Goal: Check status

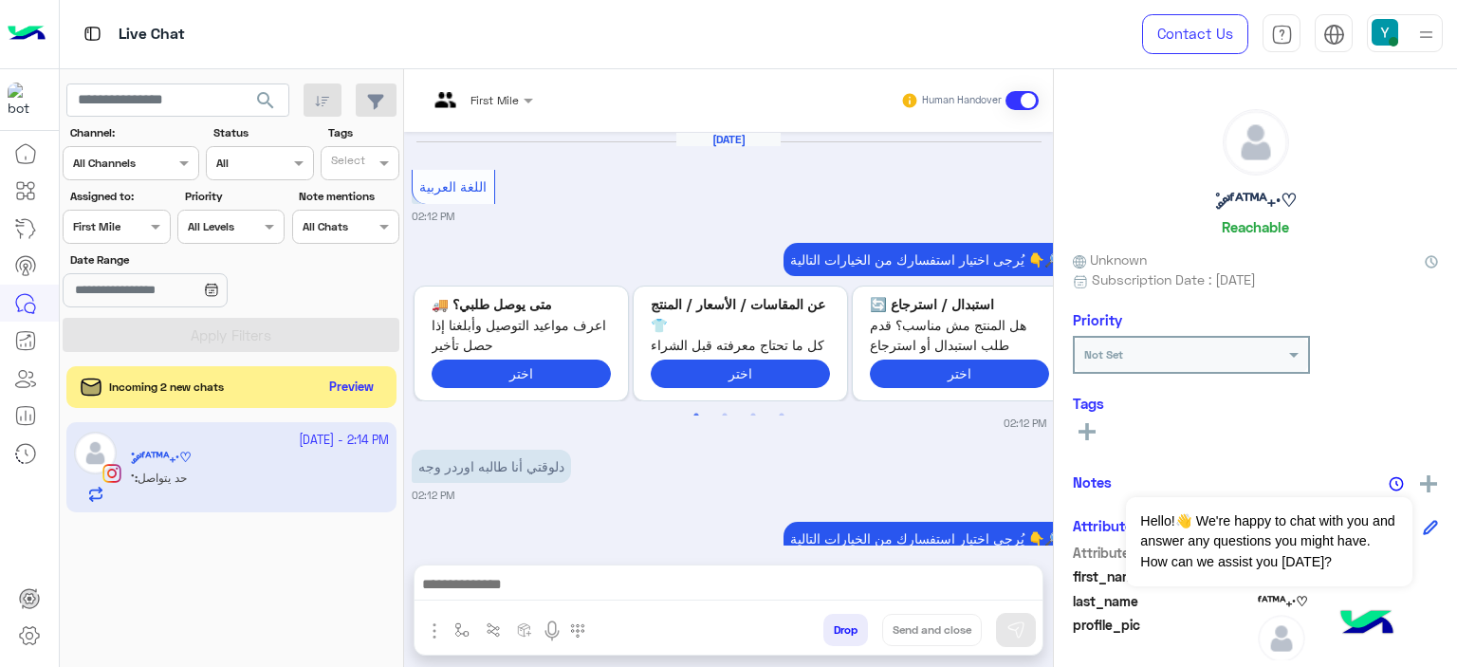
scroll to position [2243, 0]
